Goal: Find specific page/section: Find specific page/section

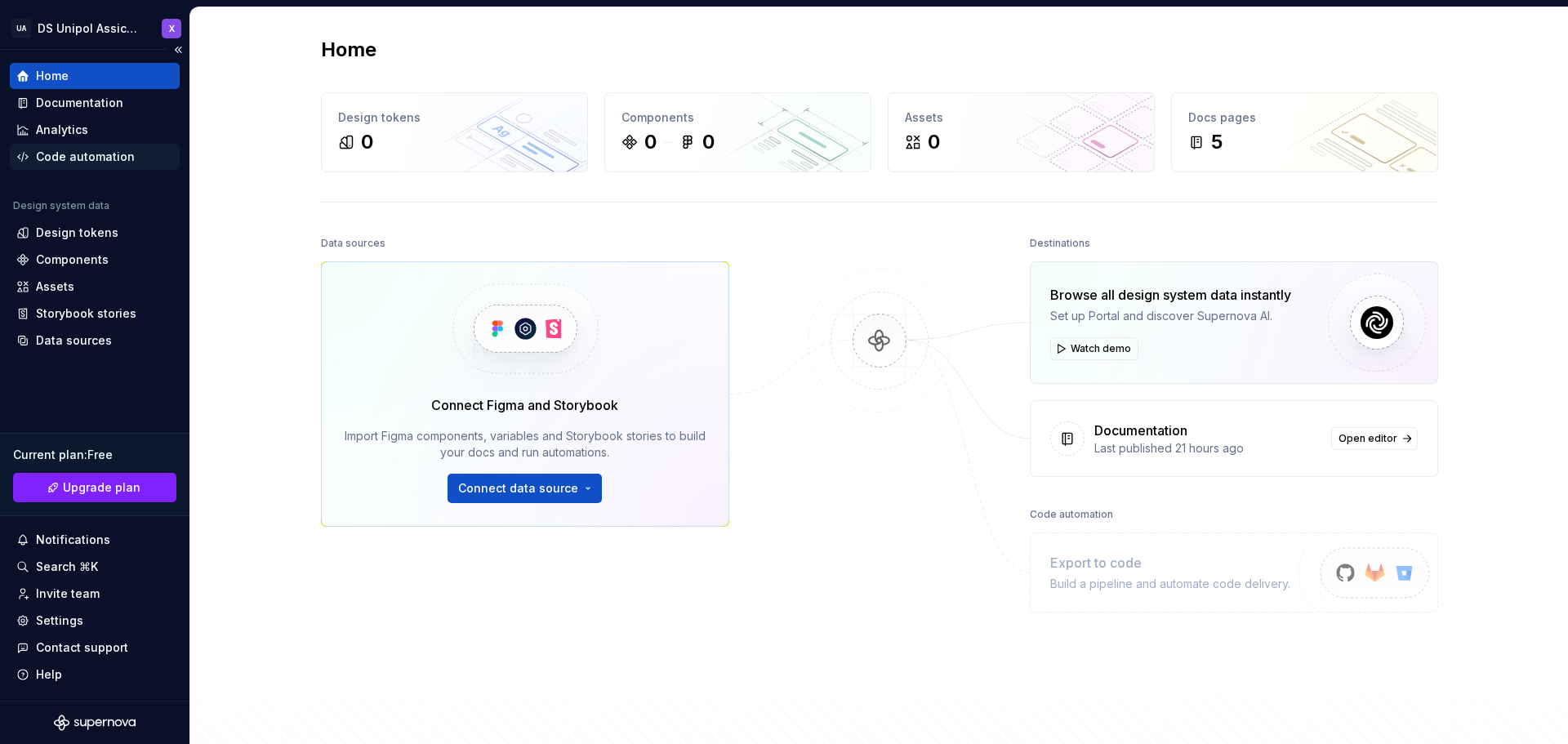
click at [92, 157] on div "Code automation" at bounding box center [85, 156] width 99 height 16
